Goal: Information Seeking & Learning: Learn about a topic

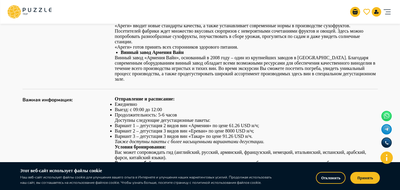
scroll to position [320, 0]
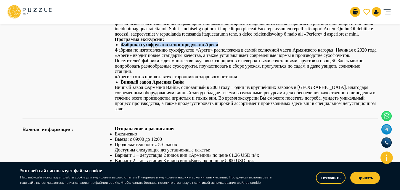
drag, startPoint x: 221, startPoint y: 54, endPoint x: 205, endPoint y: 52, distance: 16.7
click at [205, 52] on div "Программа экскурсии: Фабрика сухофруктов и эко-продуктов Ареги Фабрика по изгот…" at bounding box center [246, 58] width 263 height 107
copy div "Программа экскурсии: [PERSON_NAME] и эко-продуктов Ареги"
